Goal: Task Accomplishment & Management: Use online tool/utility

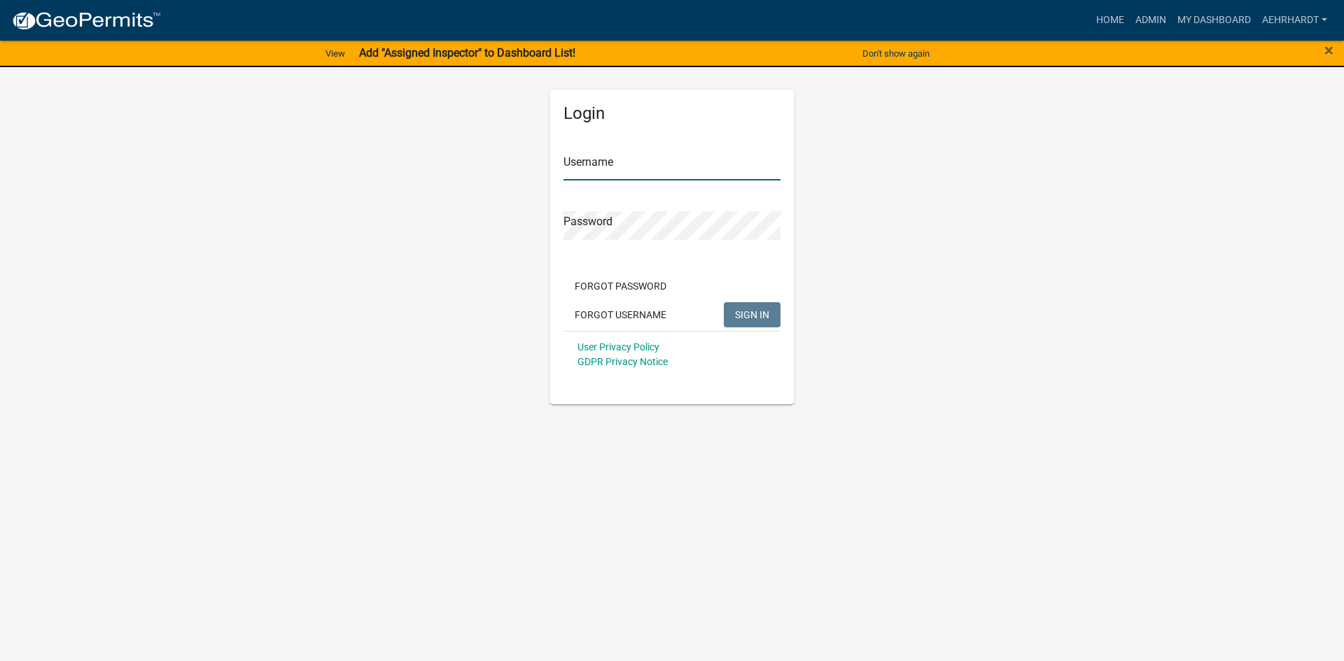
type input "aehrhardt"
click at [757, 323] on button "SIGN IN" at bounding box center [752, 314] width 57 height 25
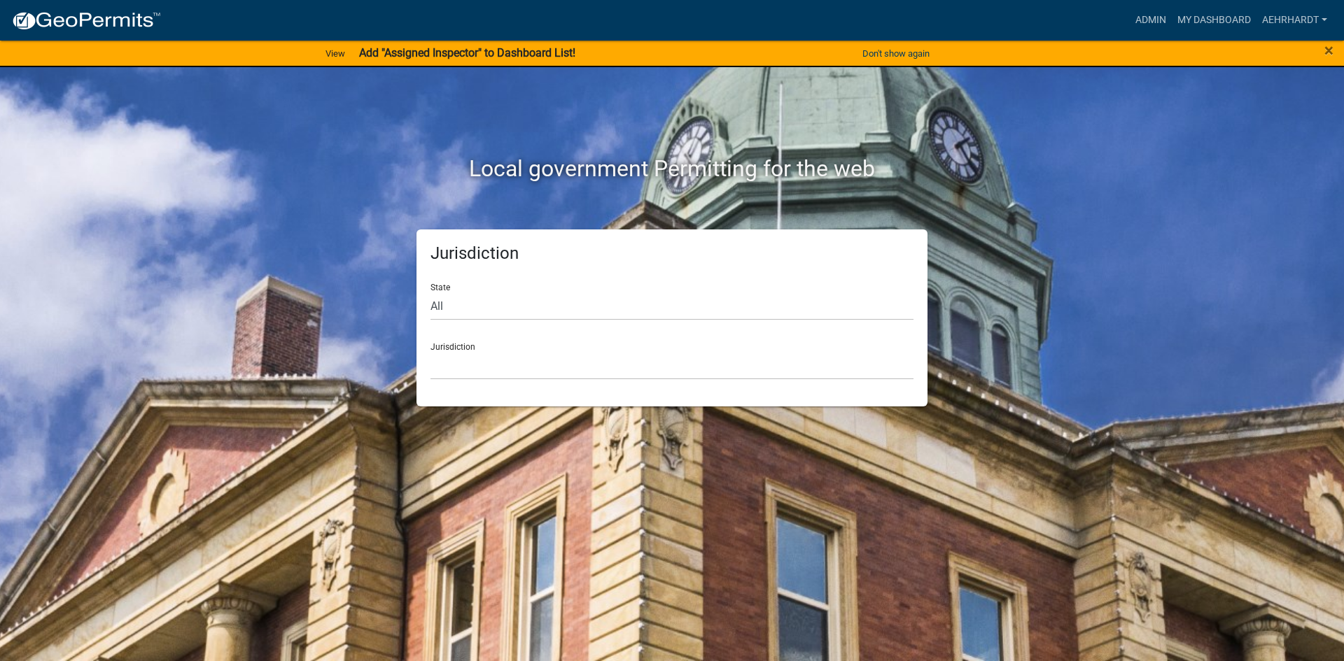
click at [468, 348] on div "Jurisdiction [GEOGRAPHIC_DATA], [US_STATE] [GEOGRAPHIC_DATA], [US_STATE][PERSON…" at bounding box center [671, 356] width 483 height 48
click at [548, 351] on div "Jurisdiction [GEOGRAPHIC_DATA], [US_STATE] [GEOGRAPHIC_DATA], [US_STATE][PERSON…" at bounding box center [671, 356] width 483 height 48
click at [455, 366] on select "[GEOGRAPHIC_DATA], [US_STATE] [GEOGRAPHIC_DATA], [US_STATE][PERSON_NAME][GEOGRA…" at bounding box center [671, 365] width 483 height 29
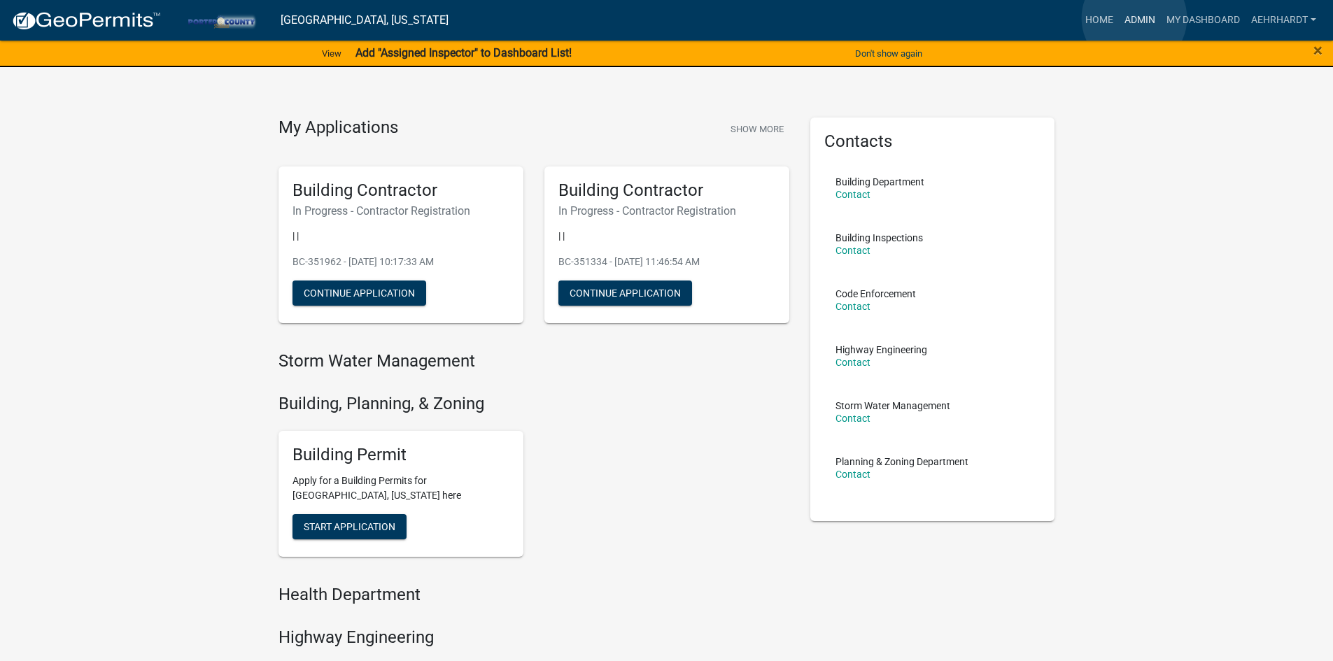
click at [1135, 18] on link "Admin" at bounding box center [1140, 20] width 42 height 27
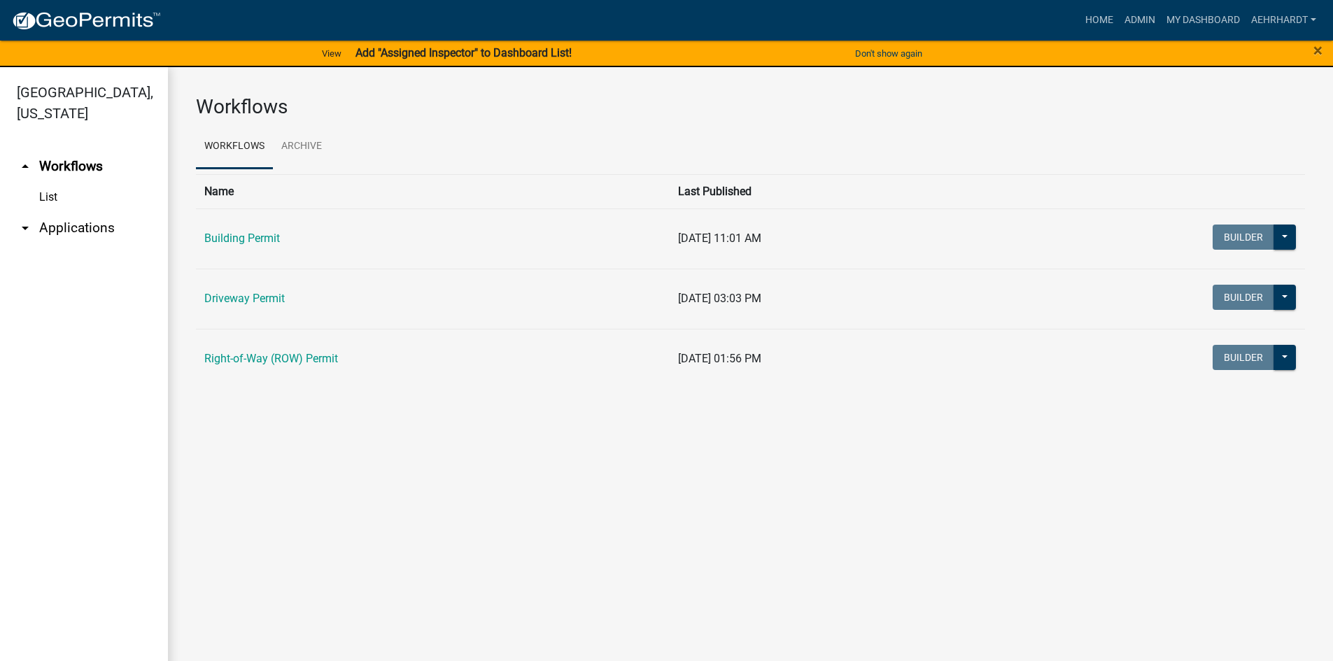
click at [81, 211] on link "arrow_drop_down Applications" at bounding box center [84, 228] width 168 height 34
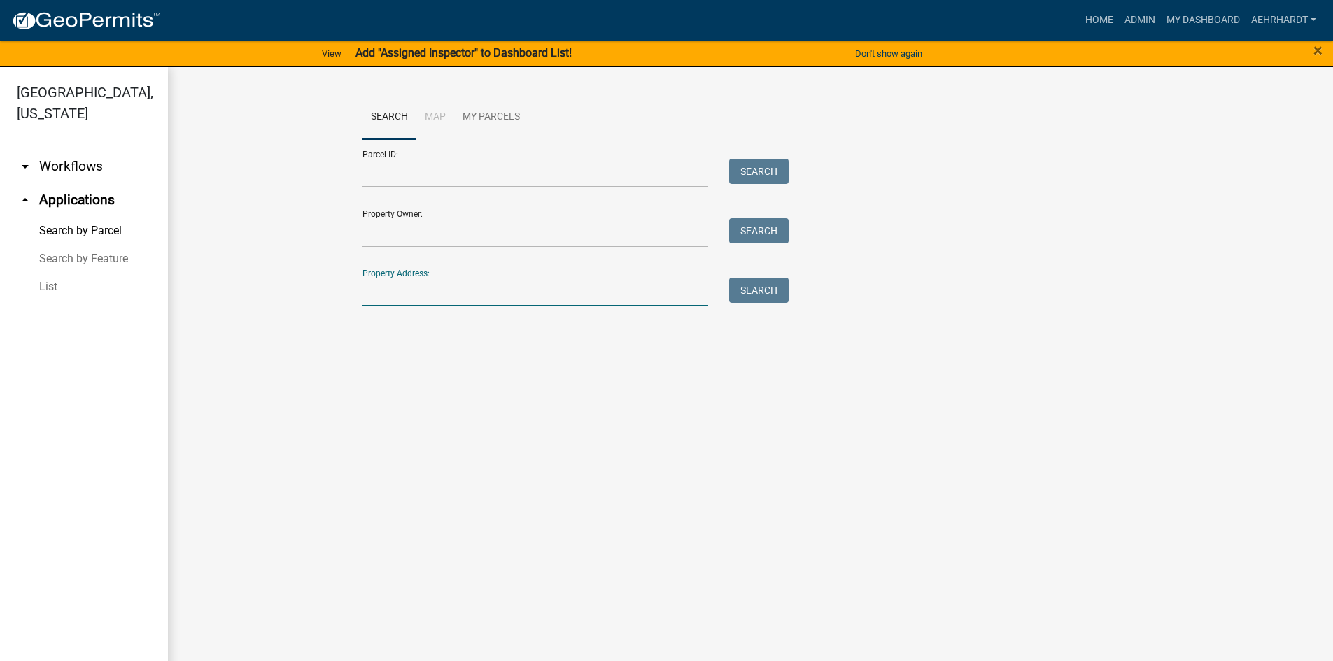
click at [479, 295] on input "Property Address:" at bounding box center [536, 292] width 346 height 29
type input "163 e 400 s"
click at [753, 295] on button "Search" at bounding box center [758, 290] width 59 height 25
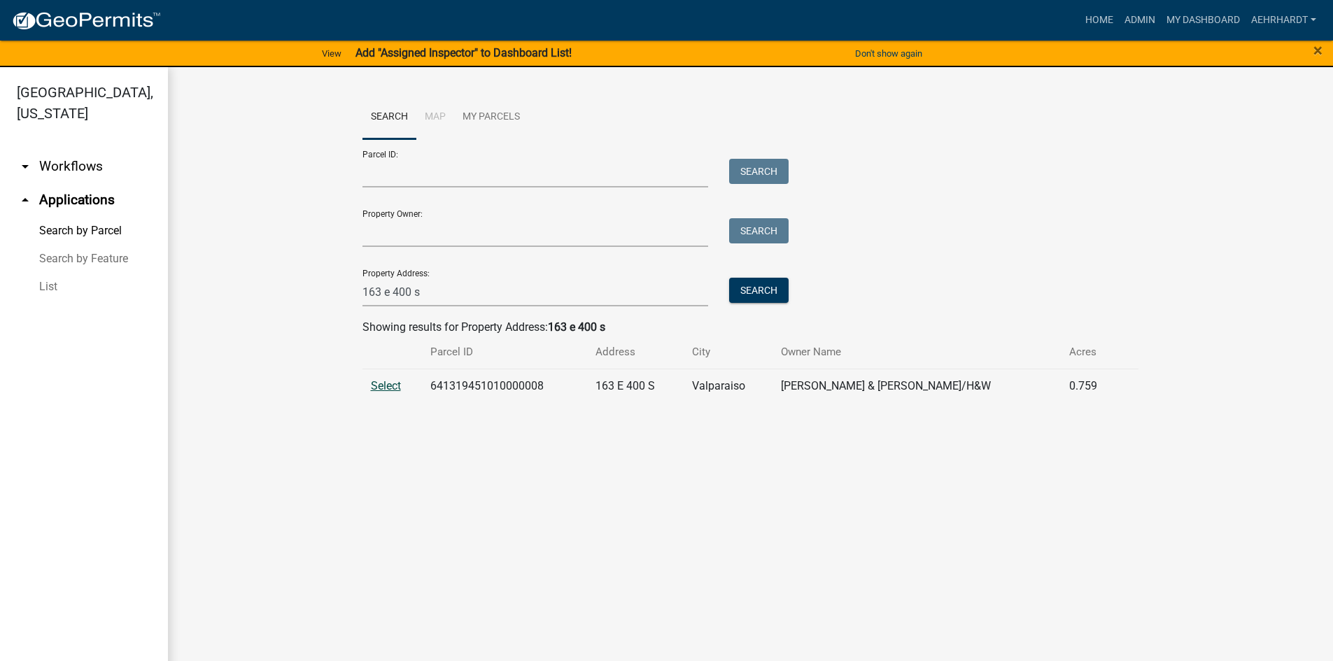
click at [382, 386] on span "Select" at bounding box center [386, 385] width 30 height 13
